Goal: Information Seeking & Learning: Learn about a topic

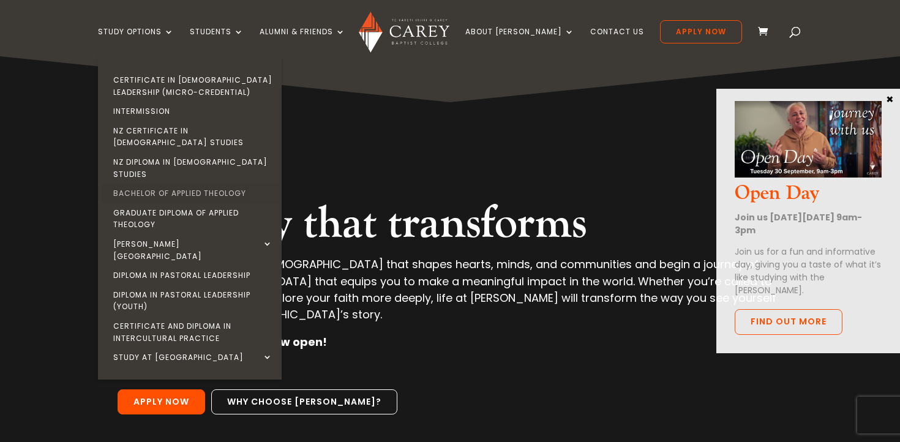
click at [238, 184] on link "Bachelor of Applied Theology" at bounding box center [193, 194] width 184 height 20
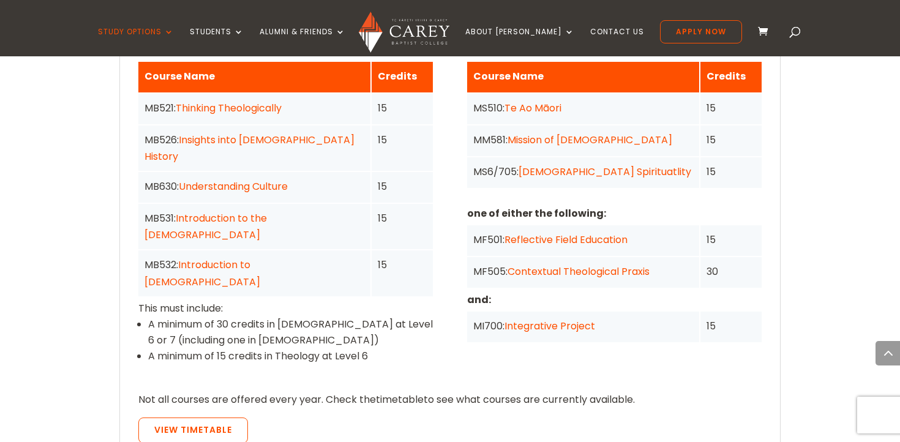
scroll to position [1037, 0]
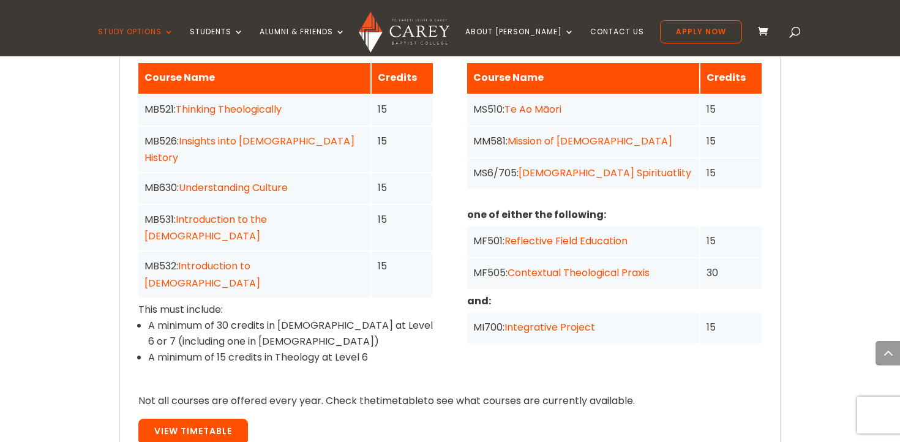
click at [190, 425] on span "View Timetable" at bounding box center [193, 431] width 78 height 12
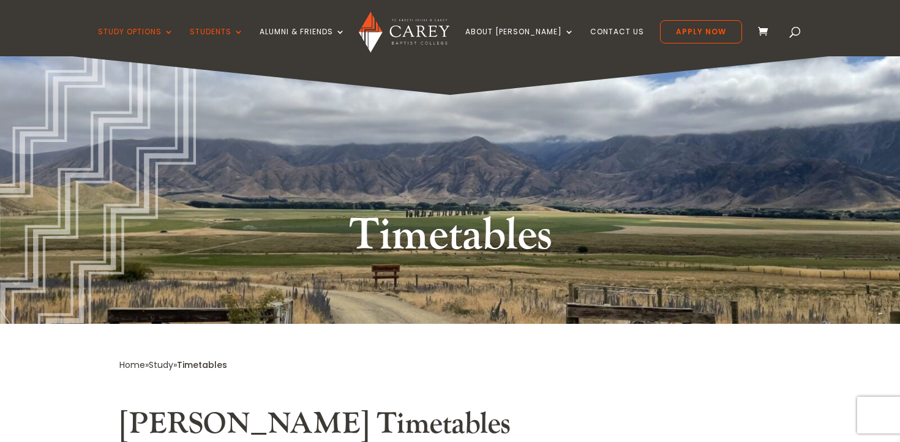
scroll to position [1, 0]
